Goal: Task Accomplishment & Management: Manage account settings

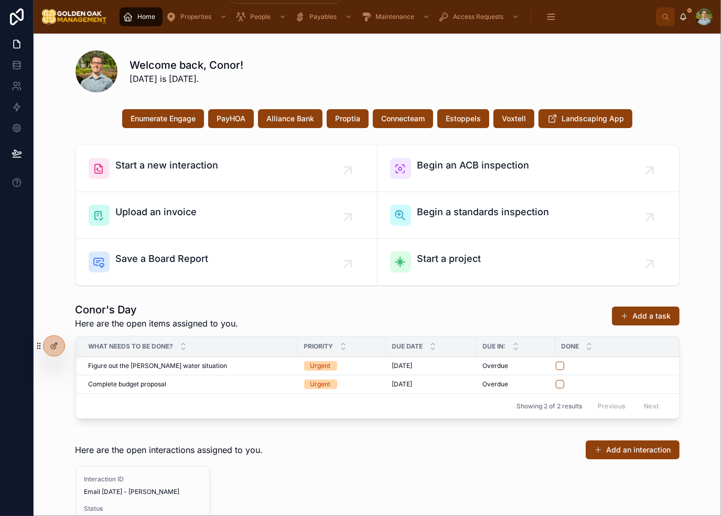
click at [196, 15] on span "Properties" at bounding box center [195, 17] width 31 height 8
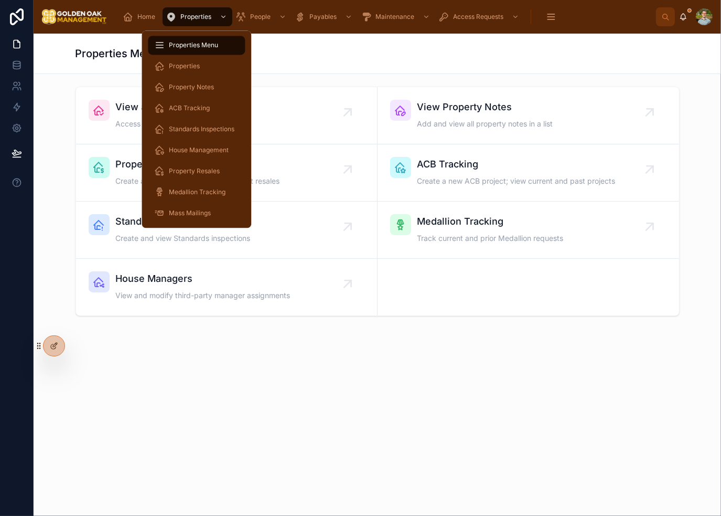
click at [301, 119] on div "View all Properties Access all details related to a property" at bounding box center [227, 115] width 276 height 31
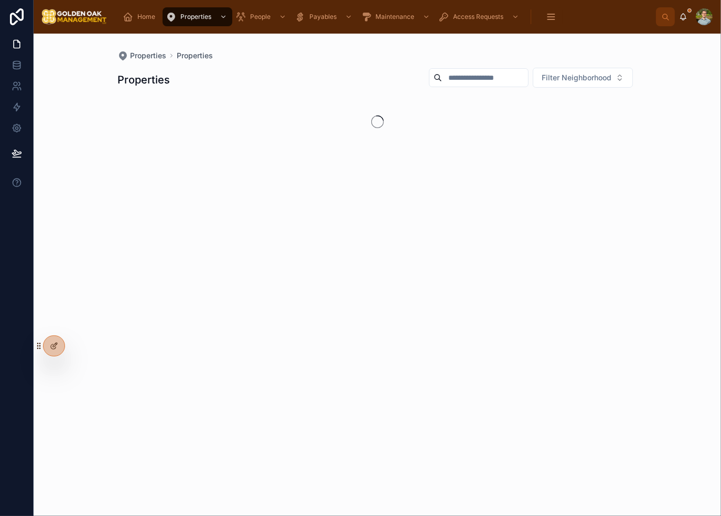
click at [476, 81] on input "text" at bounding box center [485, 77] width 86 height 15
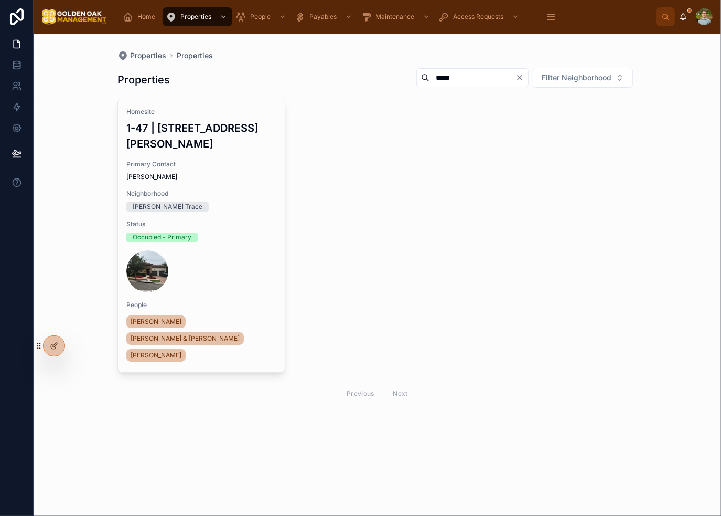
type input "*****"
click at [256, 252] on div at bounding box center [201, 271] width 150 height 42
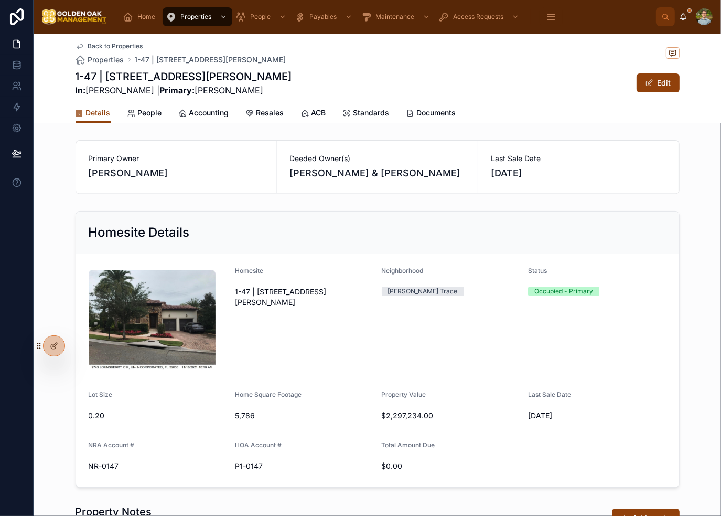
click at [148, 113] on span "People" at bounding box center [150, 113] width 24 height 10
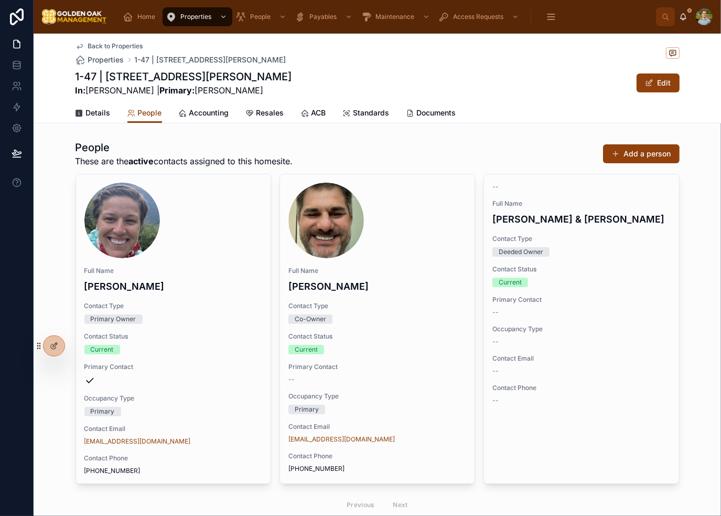
click at [437, 335] on span "Contact Status" at bounding box center [378, 336] width 178 height 8
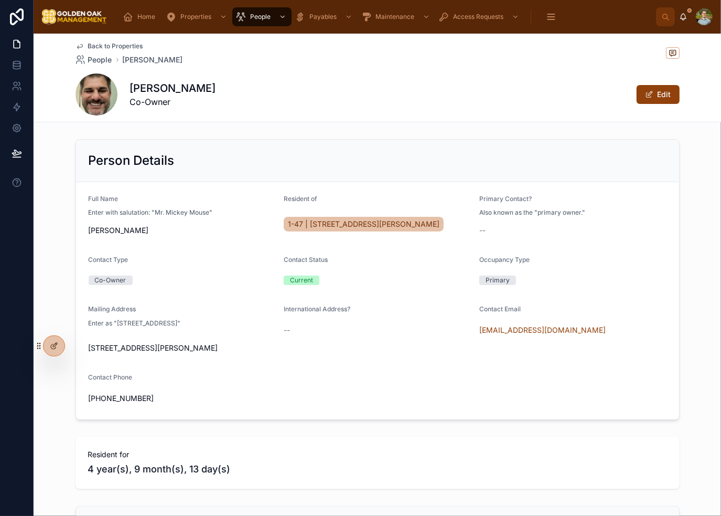
click at [660, 91] on button "Edit" at bounding box center [658, 94] width 43 height 19
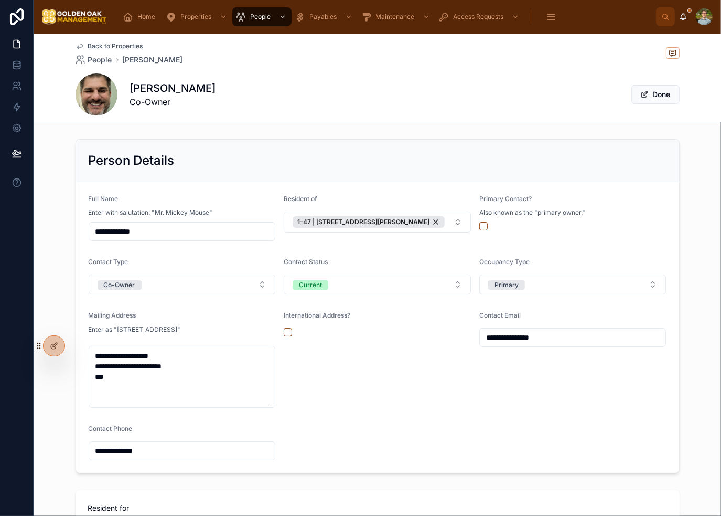
drag, startPoint x: 98, startPoint y: 228, endPoint x: 90, endPoint y: 230, distance: 7.6
click at [90, 230] on input "**********" at bounding box center [182, 231] width 186 height 15
type input "**********"
click at [351, 245] on form "**********" at bounding box center [377, 327] width 603 height 291
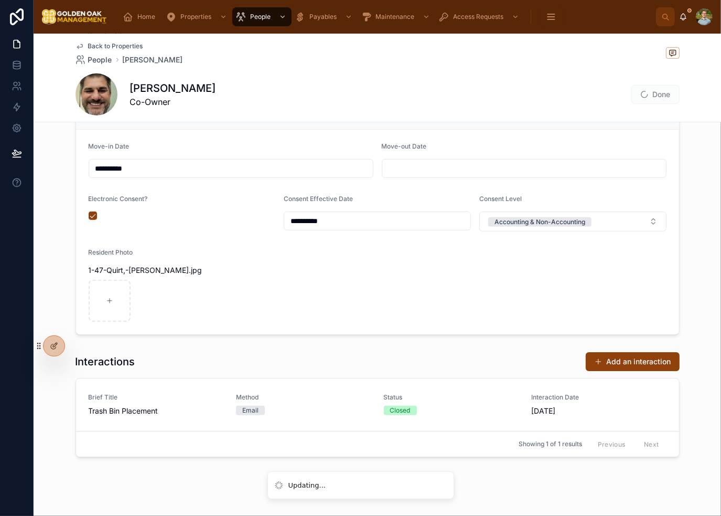
scroll to position [210, 0]
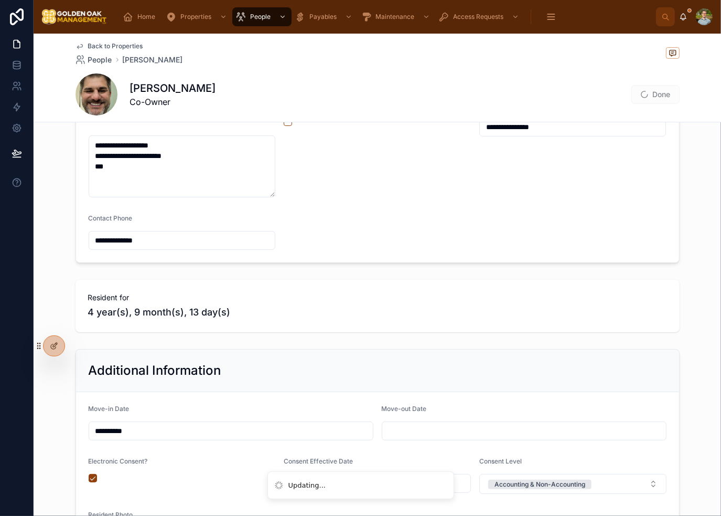
click at [653, 95] on span "Done" at bounding box center [656, 94] width 48 height 19
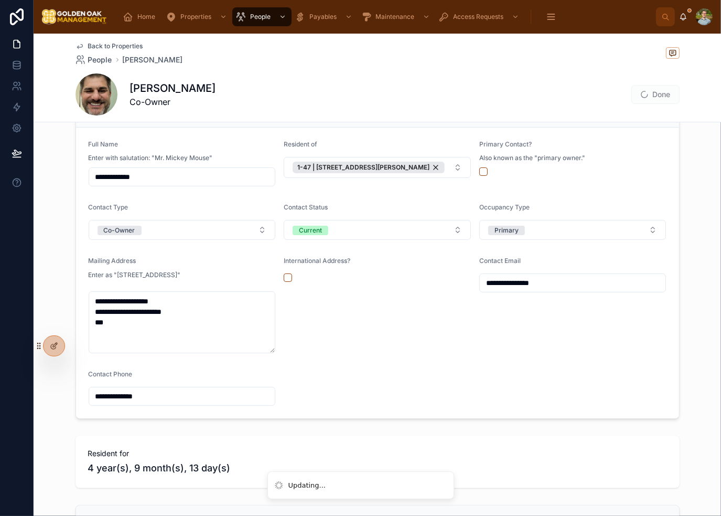
scroll to position [0, 0]
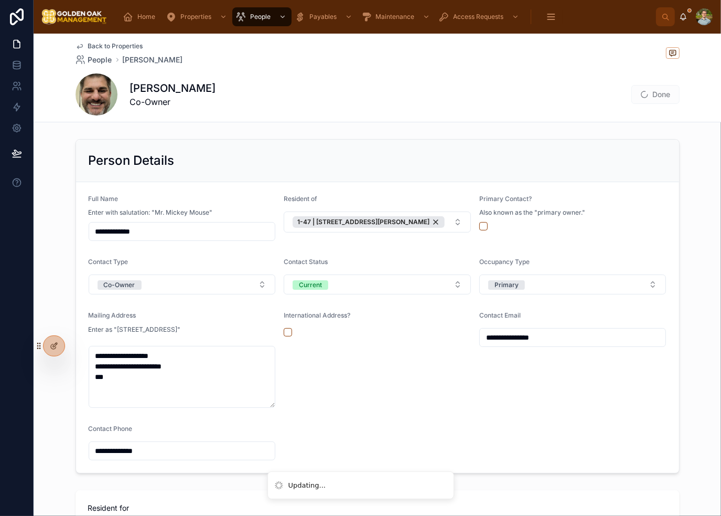
click at [554, 80] on div "[PERSON_NAME] Co-Owner Done" at bounding box center [378, 94] width 604 height 42
click at [649, 96] on button "Done" at bounding box center [656, 94] width 48 height 19
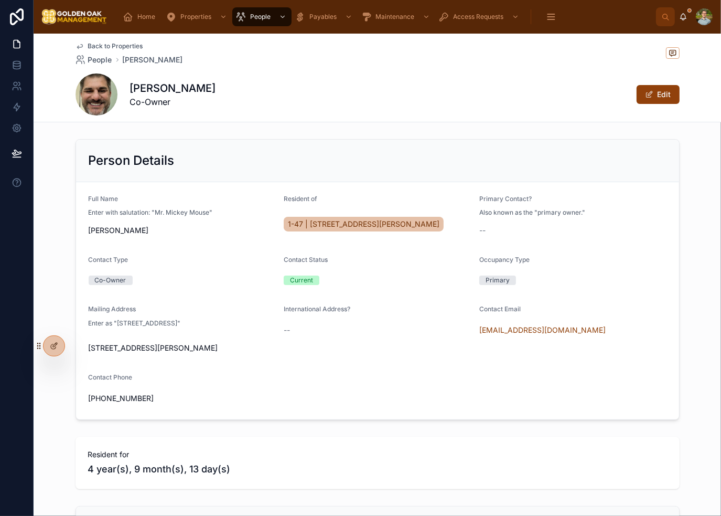
click at [534, 118] on div "Back to Properties People [PERSON_NAME] [PERSON_NAME] Co-Owner Edit" at bounding box center [378, 78] width 604 height 88
click at [127, 46] on span "Back to Properties" at bounding box center [115, 46] width 55 height 8
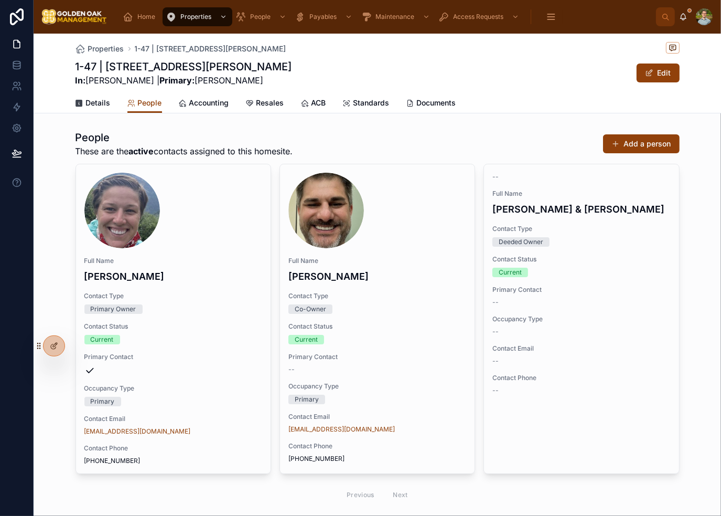
click at [439, 71] on div "1-47 | [STREET_ADDRESS][PERSON_NAME] In: [PERSON_NAME] | Primary: [PERSON_NAME]…" at bounding box center [378, 72] width 604 height 27
click at [523, 100] on div "Details People Accounting Resales ACB Standards Documents" at bounding box center [378, 103] width 604 height 20
click at [497, 81] on div "1-47 | [STREET_ADDRESS][PERSON_NAME] In: [PERSON_NAME] | Primary: [PERSON_NAME]…" at bounding box center [378, 72] width 604 height 27
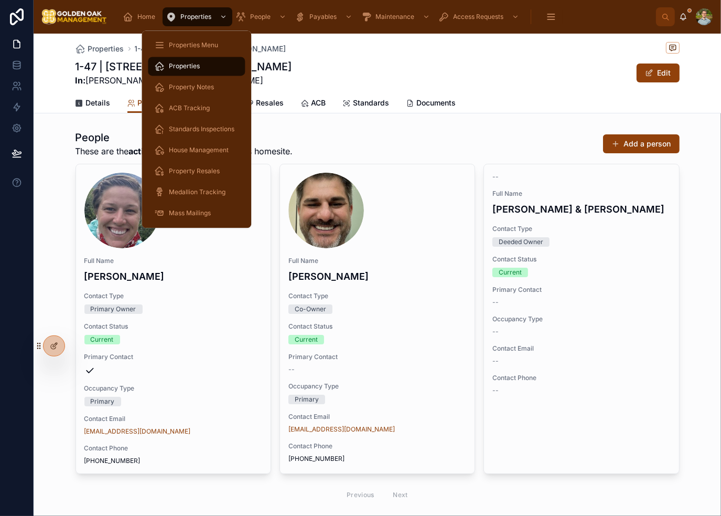
drag, startPoint x: 137, startPoint y: 8, endPoint x: 139, endPoint y: 14, distance: 6.6
click at [137, 8] on div "Home" at bounding box center [141, 16] width 37 height 17
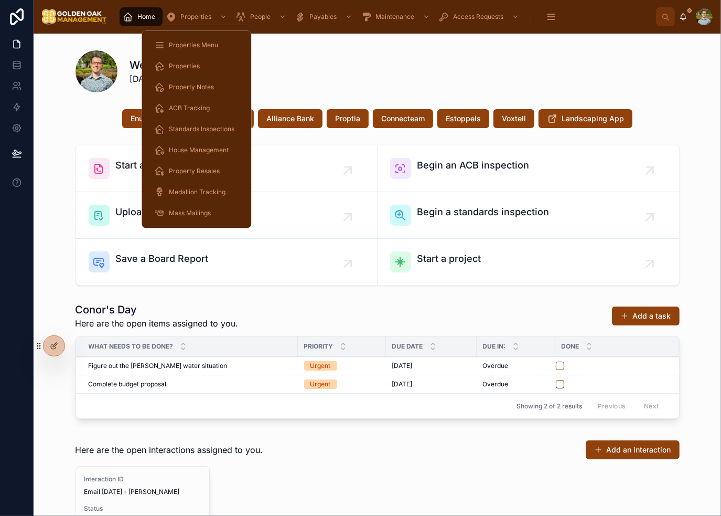
click at [193, 167] on span "Property Resales" at bounding box center [194, 171] width 51 height 8
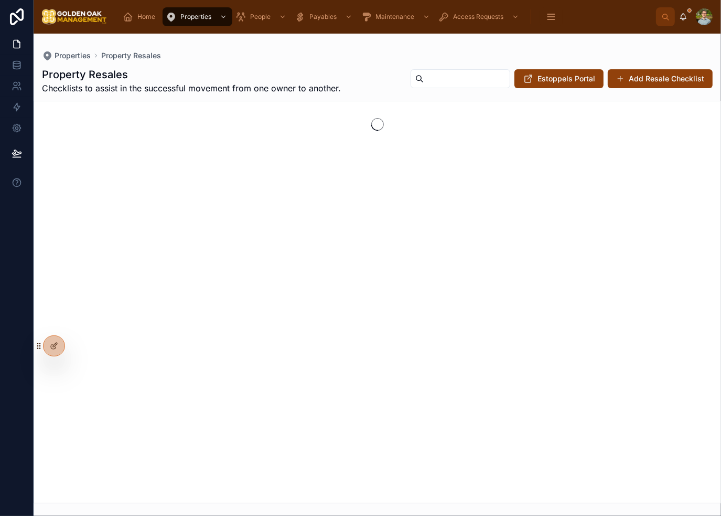
click at [419, 50] on div "Properties Property Resales" at bounding box center [377, 55] width 671 height 10
